Goal: Information Seeking & Learning: Find specific fact

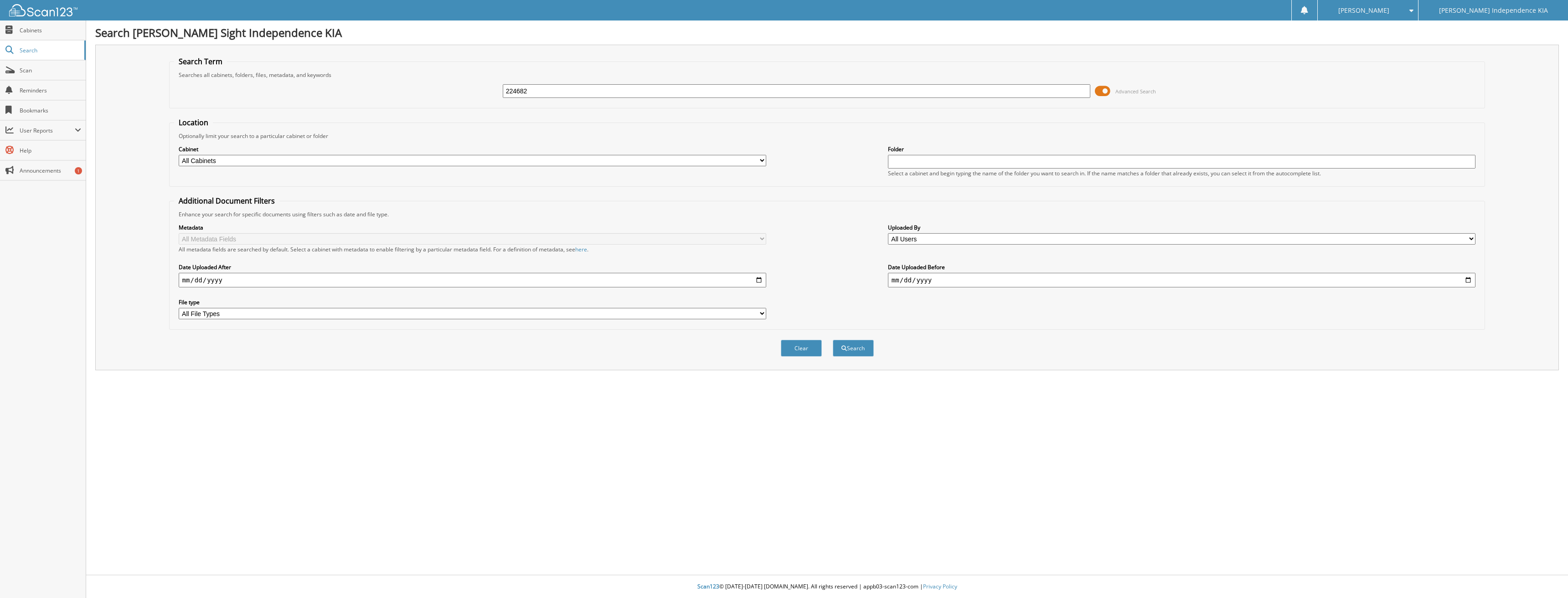
type input "224682"
click at [833, 340] on button "Search" at bounding box center [853, 348] width 41 height 17
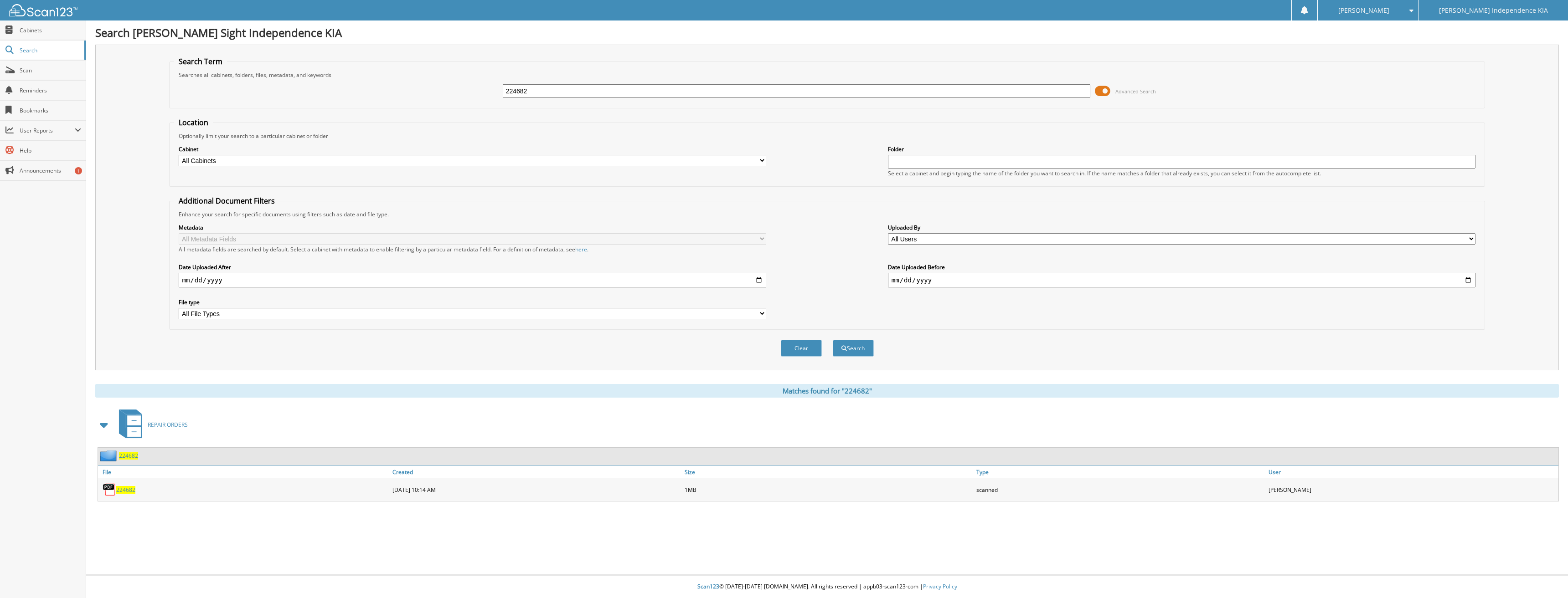
click at [121, 491] on span "224682" at bounding box center [126, 490] width 19 height 8
